Goal: Ask a question

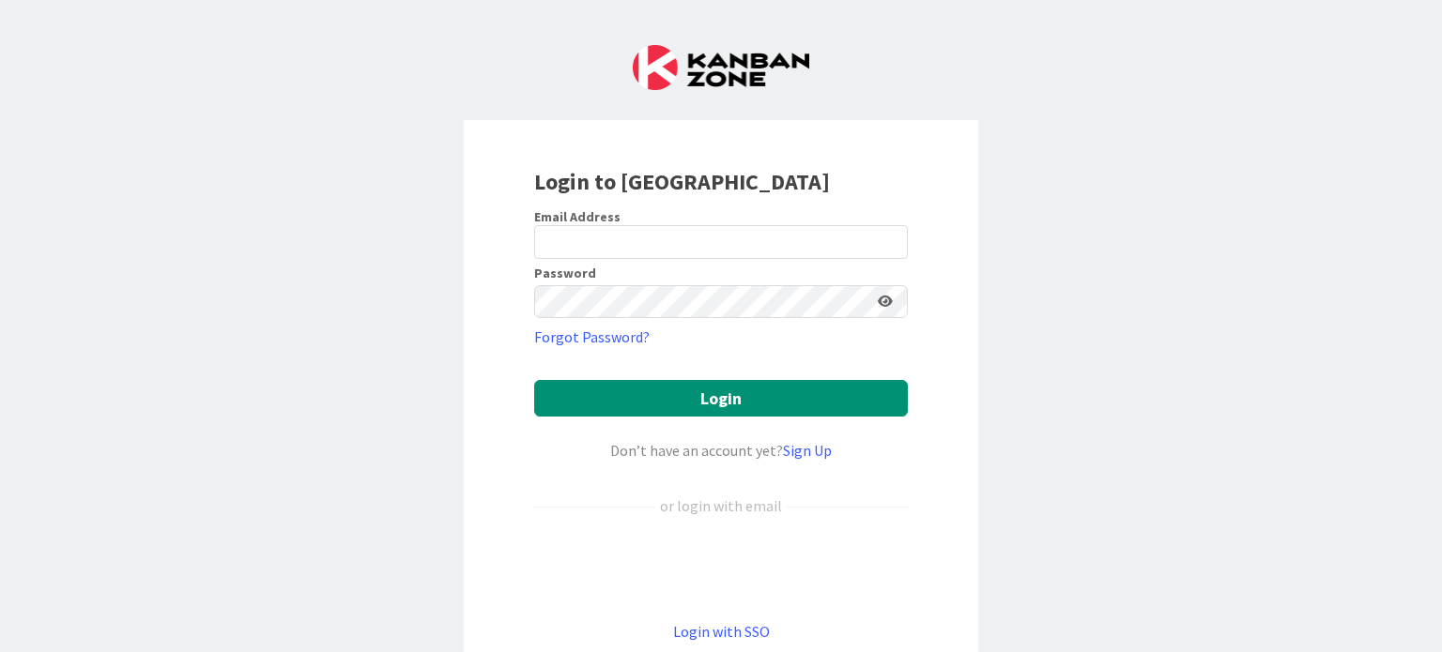
type input "[EMAIL_ADDRESS][DOMAIN_NAME]"
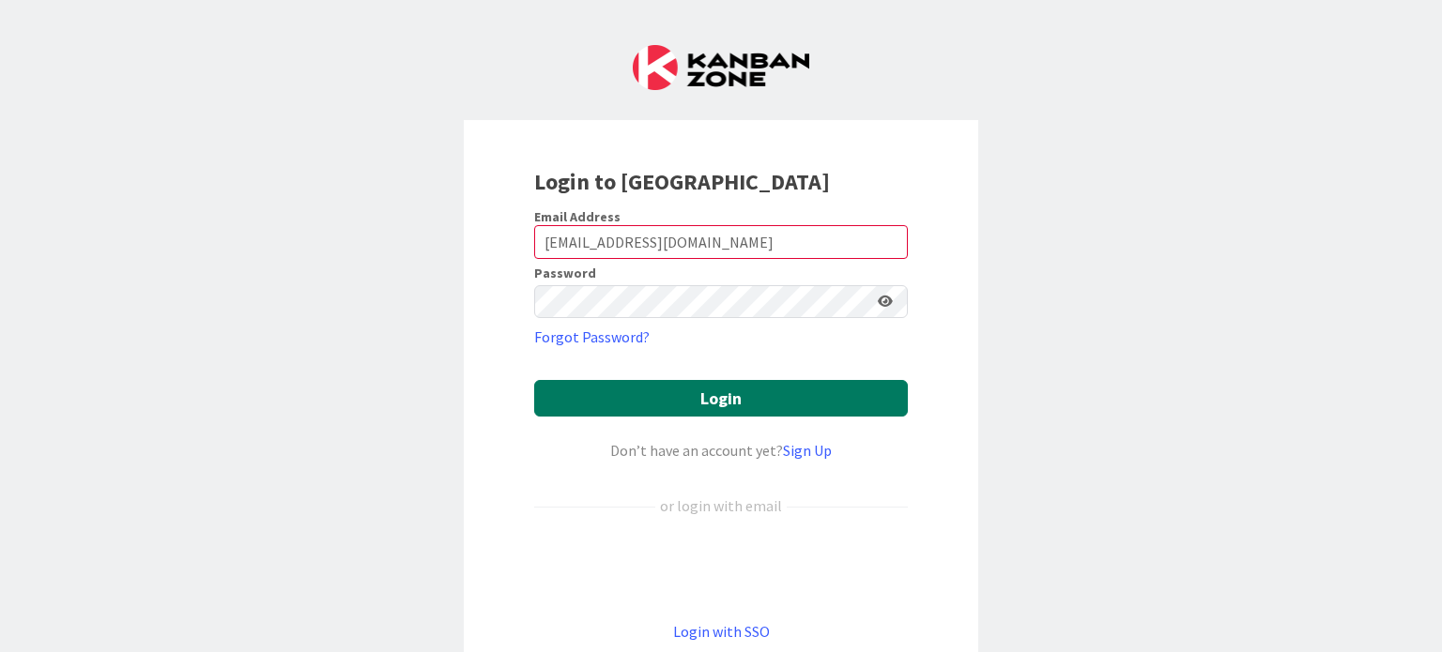
click at [743, 410] on button "Login" at bounding box center [721, 398] width 374 height 37
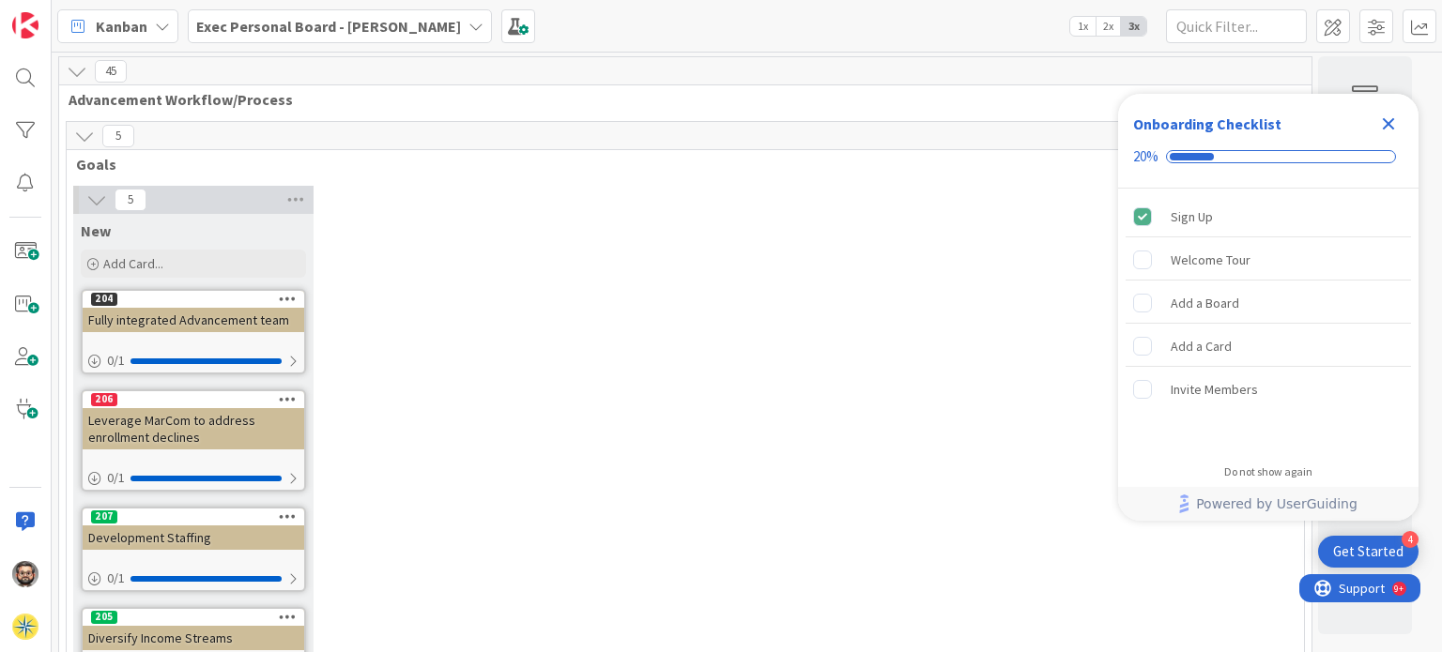
click at [4, 408] on div at bounding box center [26, 326] width 52 height 652
click at [16, 406] on span at bounding box center [26, 410] width 38 height 38
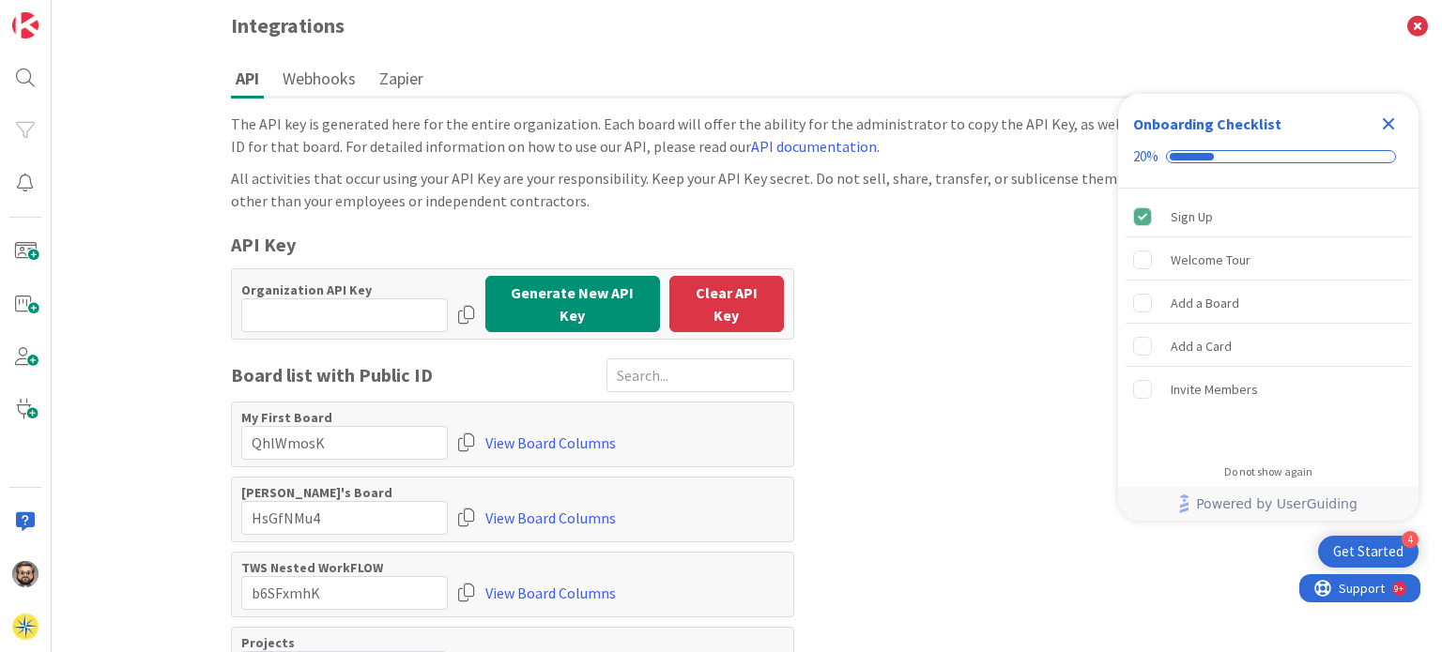
click at [1389, 124] on icon "Close Checklist" at bounding box center [1389, 124] width 12 height 12
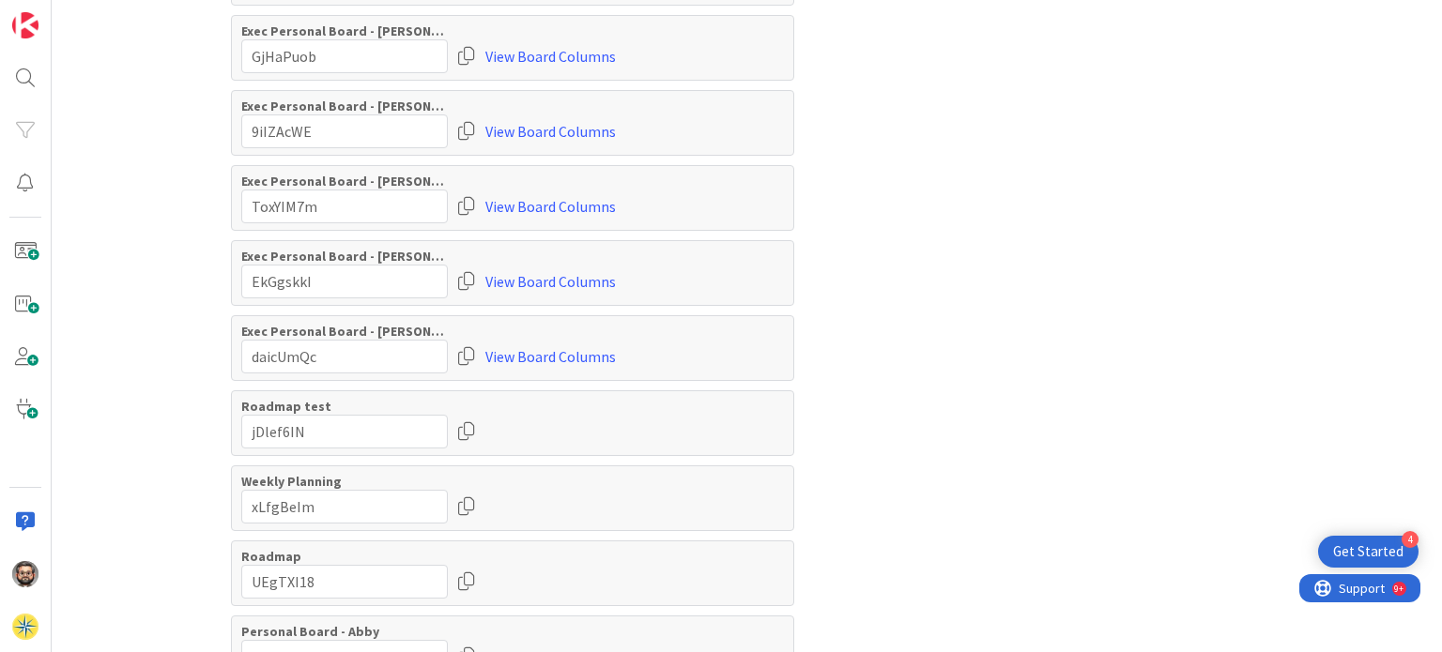
scroll to position [1442, 0]
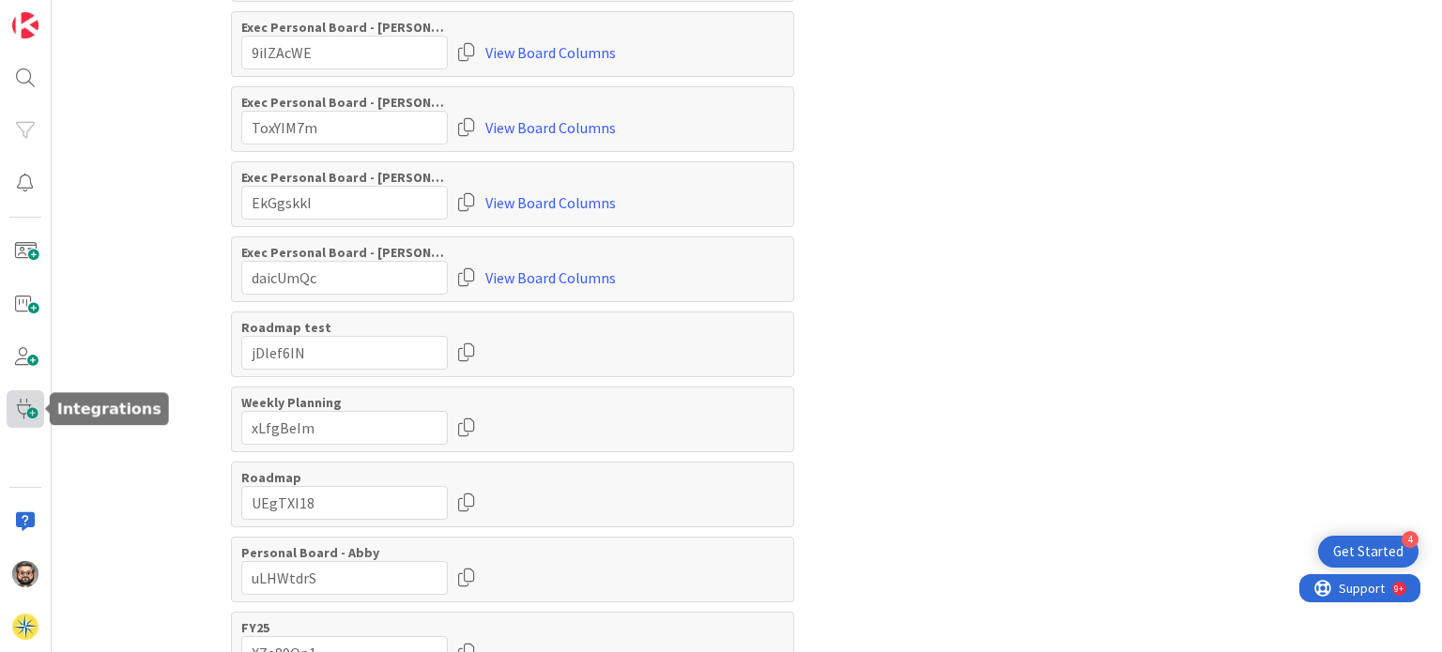
click at [30, 410] on span at bounding box center [26, 410] width 38 height 38
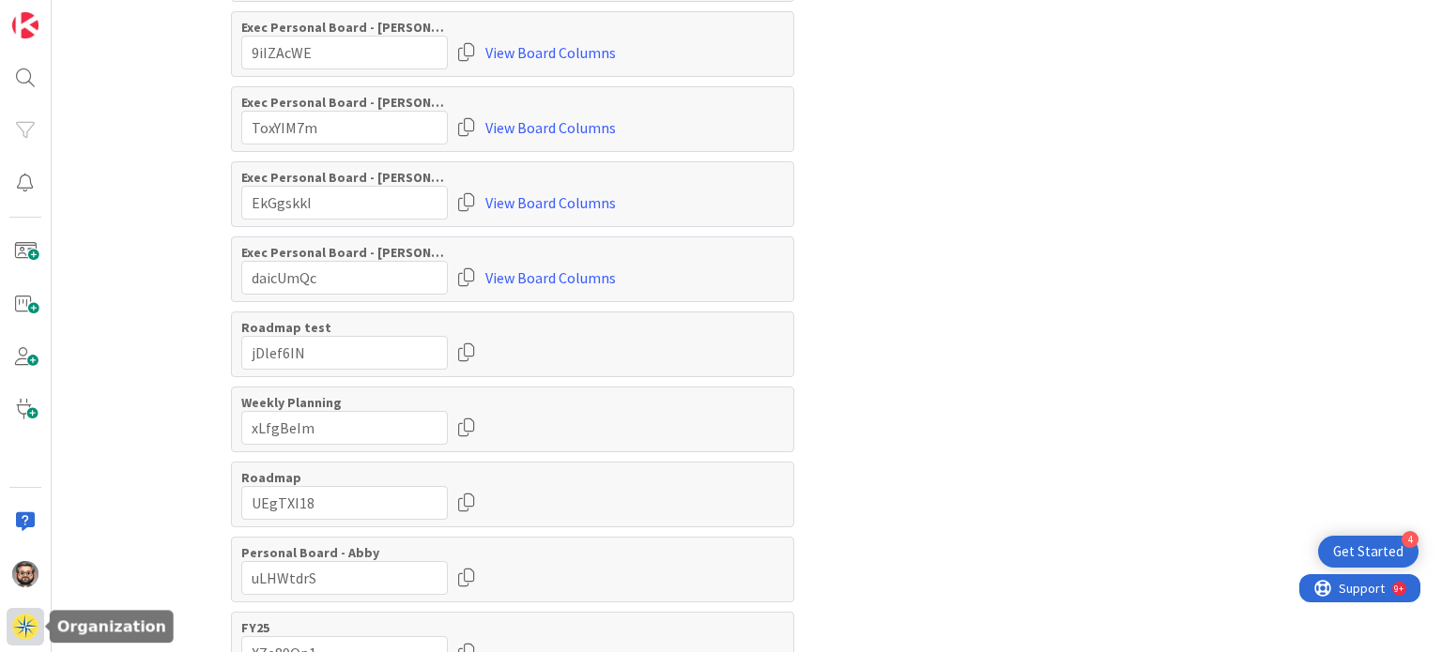
click at [21, 639] on img at bounding box center [25, 627] width 26 height 26
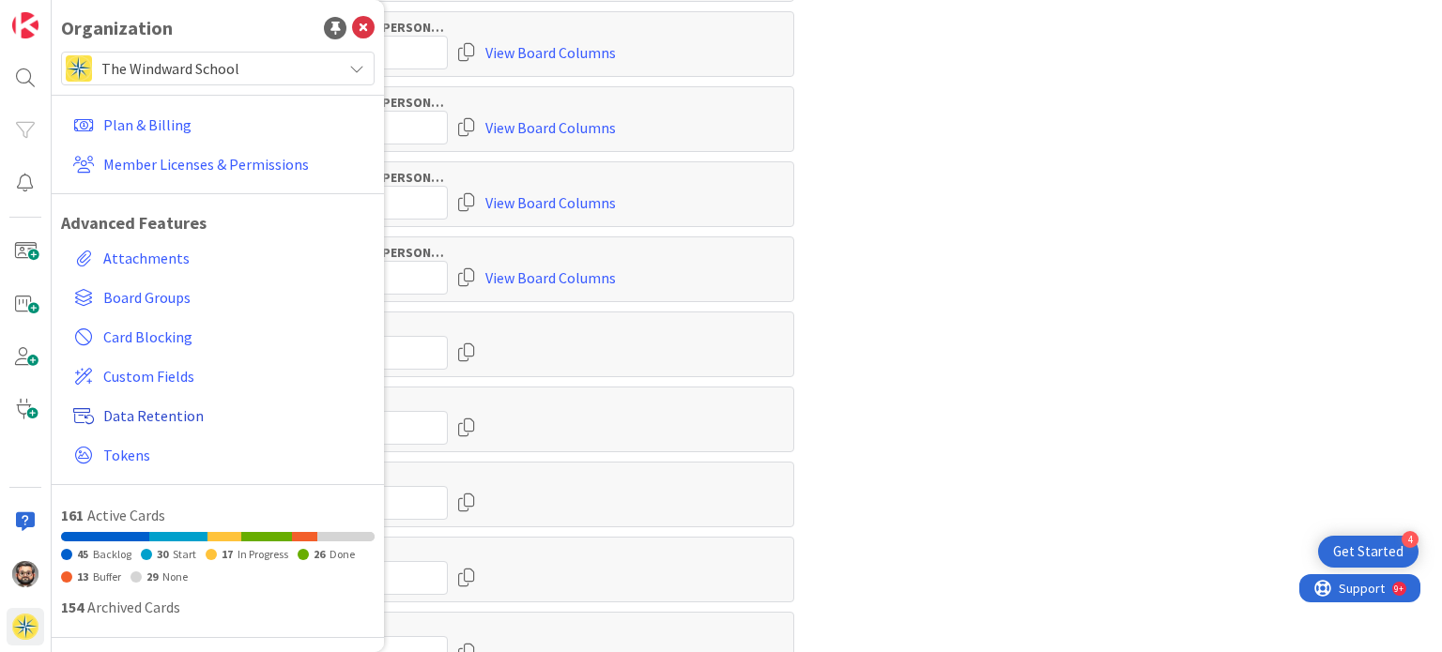
click at [120, 416] on span "Data Retention" at bounding box center [235, 416] width 264 height 23
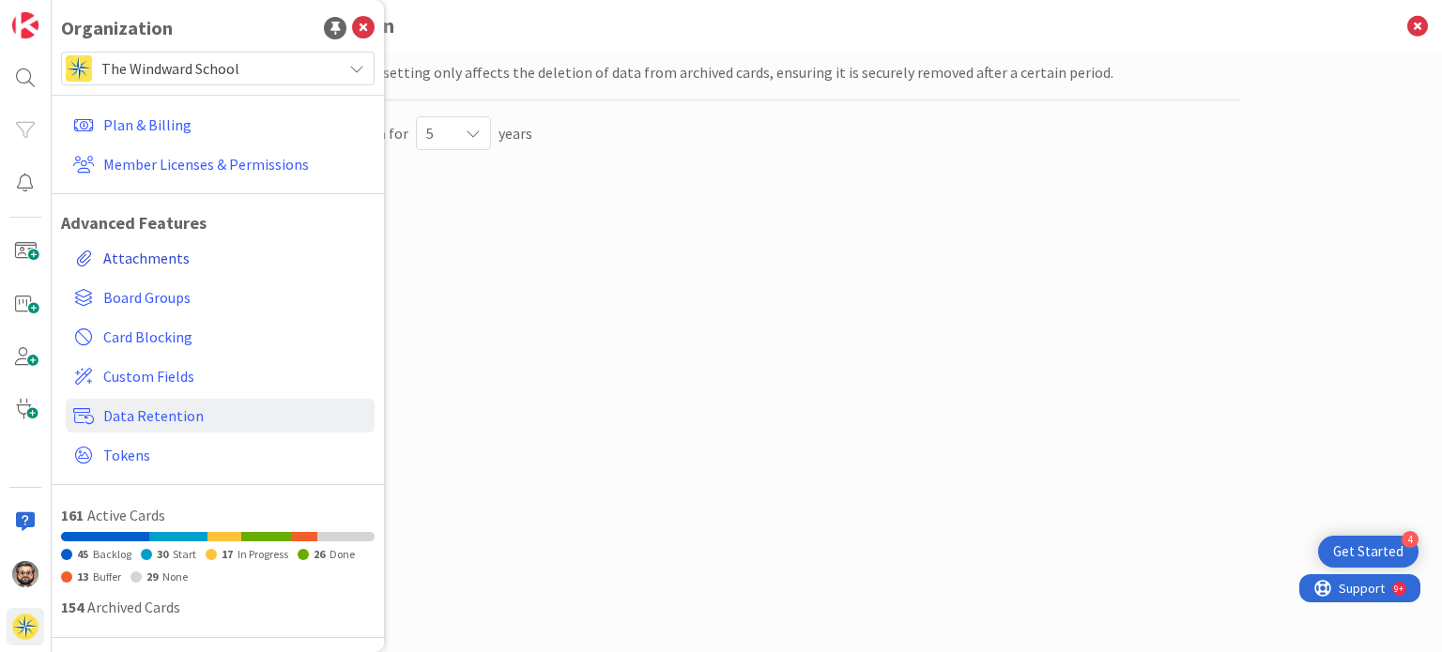
click at [175, 243] on link "Attachments" at bounding box center [220, 258] width 309 height 34
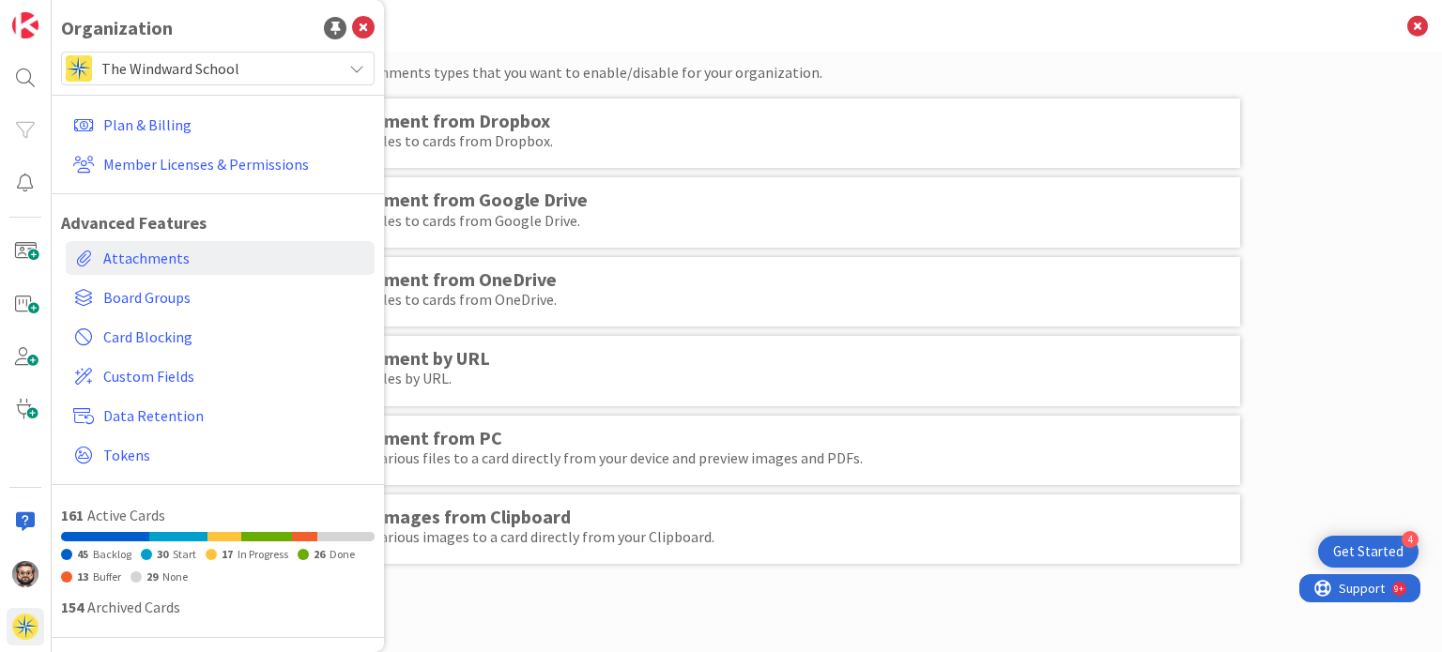
click at [988, 281] on div "Attachment from OneDrive" at bounding box center [775, 279] width 896 height 17
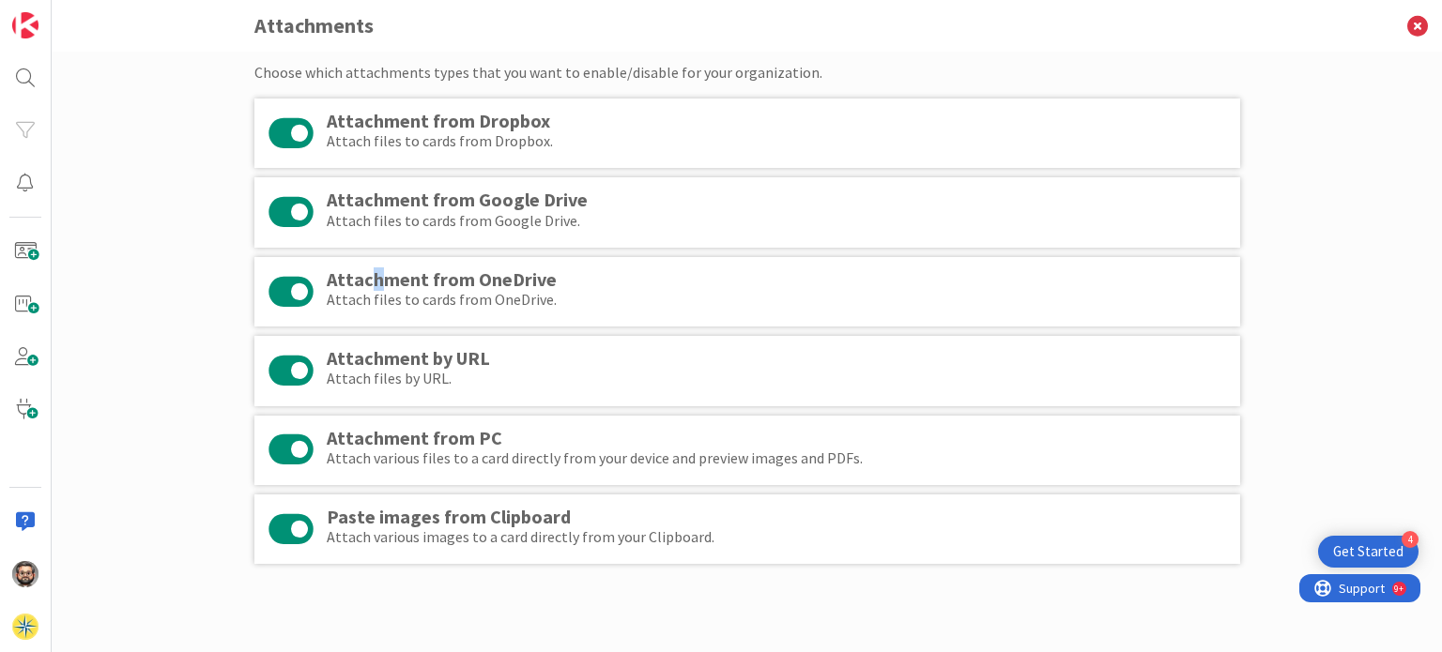
click at [372, 280] on div "Attachment from OneDrive" at bounding box center [775, 279] width 896 height 17
click at [1395, 590] on div "9+" at bounding box center [1396, 587] width 9 height 15
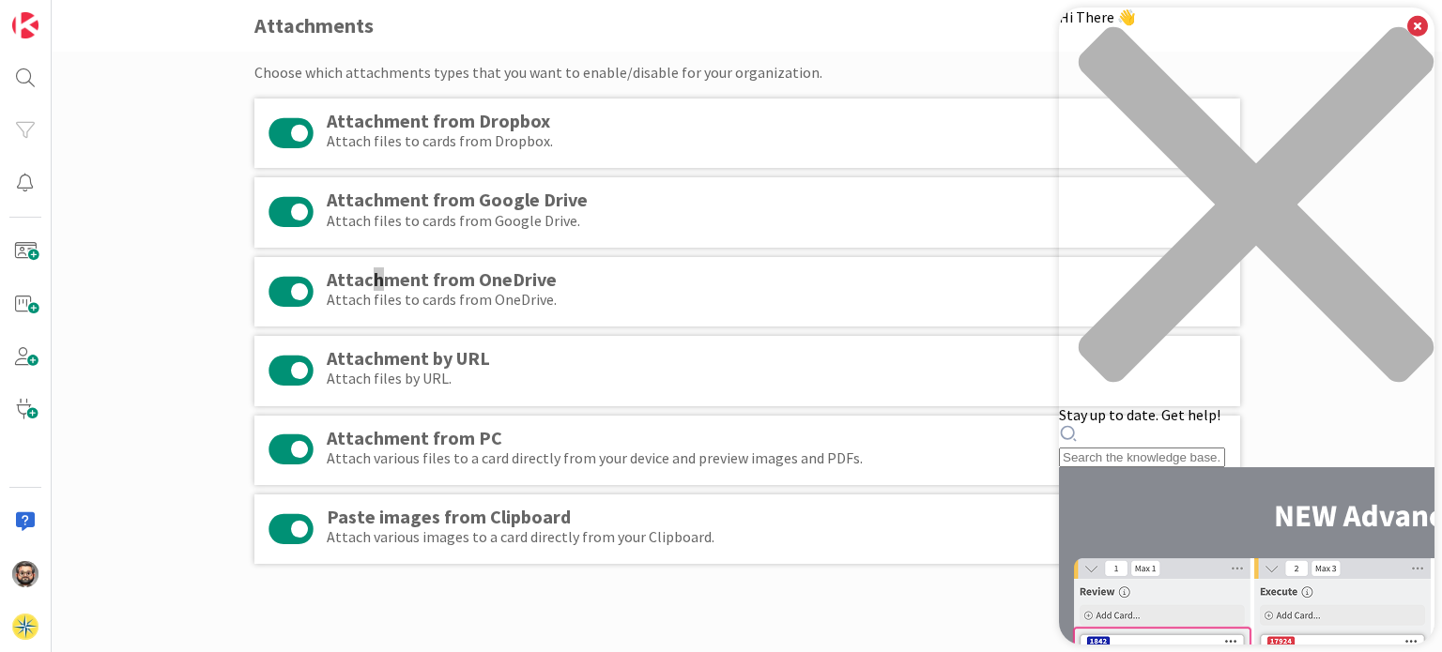
click at [1153, 115] on div "Hi There 👋 Stay up to date. Get help!" at bounding box center [1247, 238] width 376 height 460
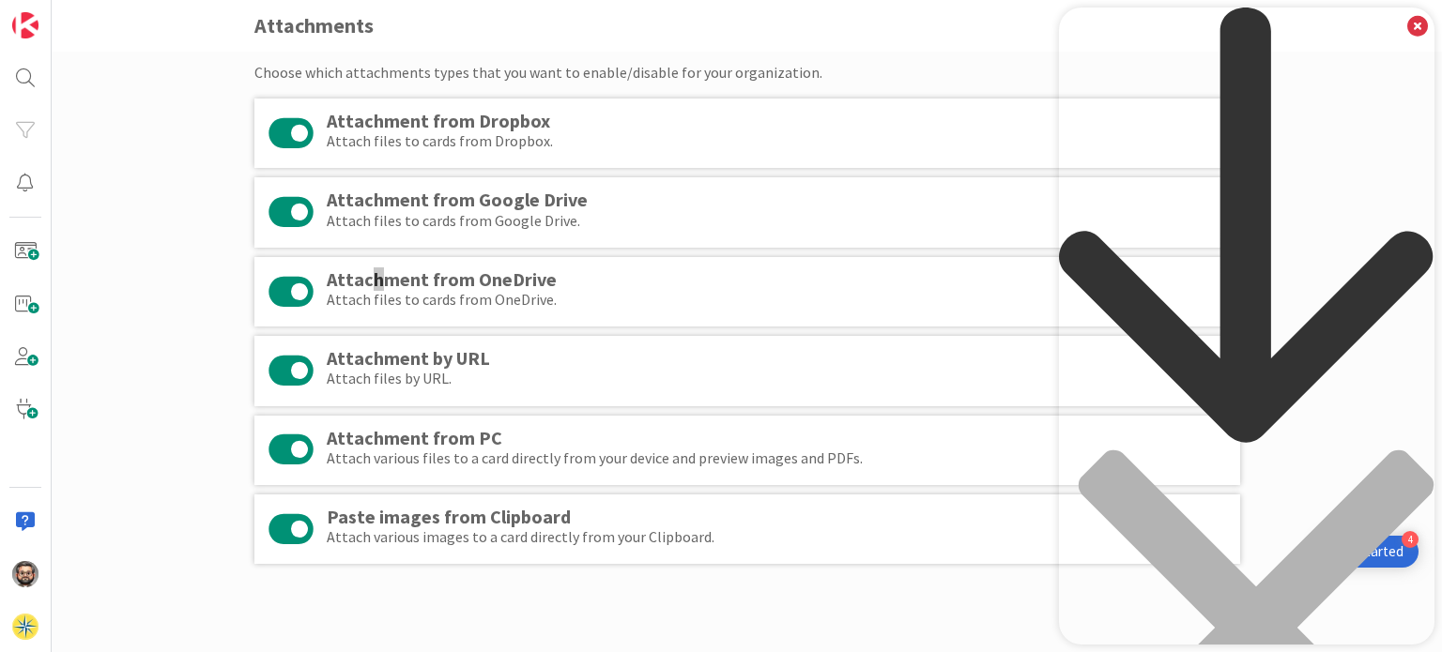
scroll to position [0, 63]
type input "onedrive attachments are timing out after an hour on a card"
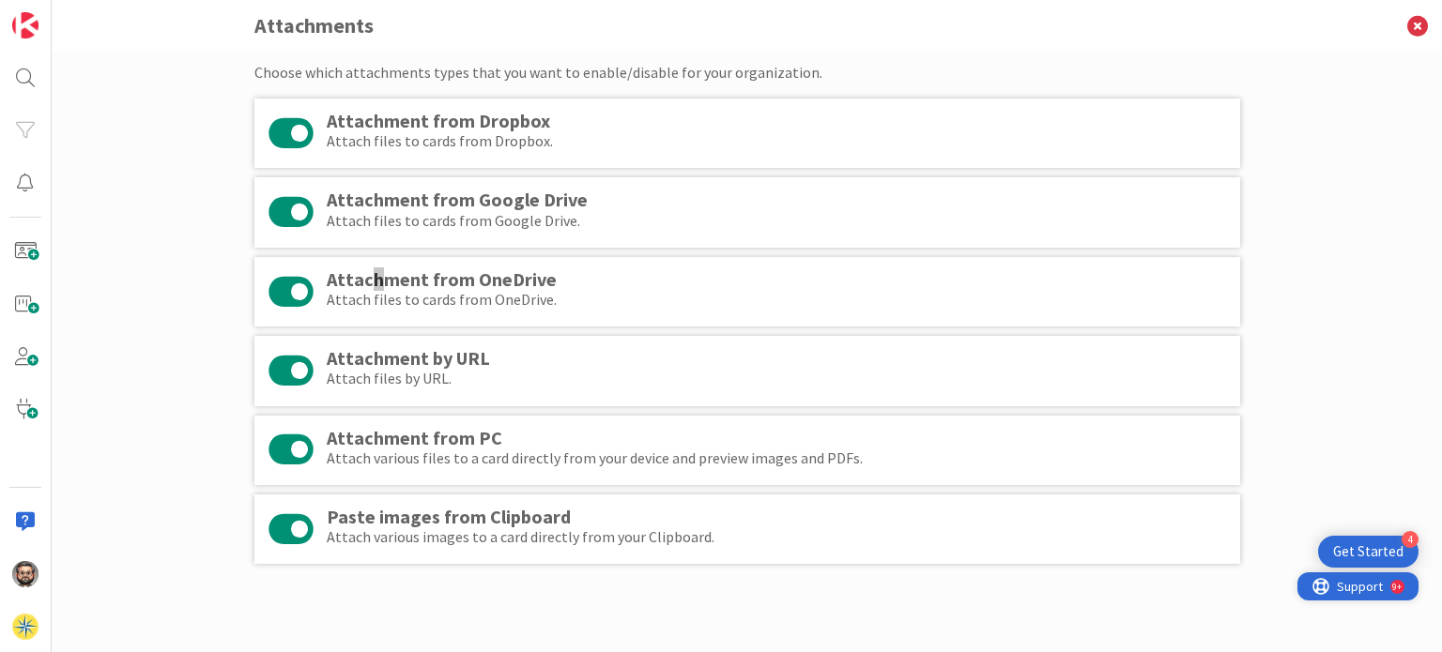
click at [1362, 590] on span "Support" at bounding box center [1360, 586] width 46 height 23
